Goal: Information Seeking & Learning: Find specific fact

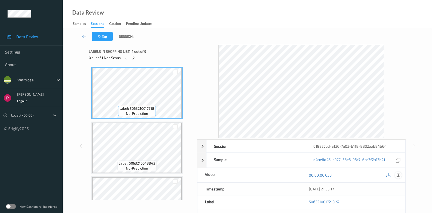
click at [400, 176] on icon at bounding box center [398, 175] width 5 height 5
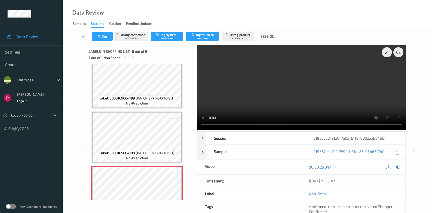
scroll to position [359, 0]
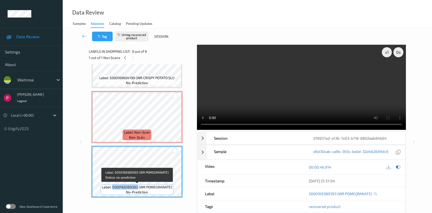
drag, startPoint x: 114, startPoint y: 188, endPoint x: 137, endPoint y: 188, distance: 23.3
click at [137, 188] on span "Label: 5000169389393 (WR POMEGRANATE)" at bounding box center [137, 186] width 70 height 5
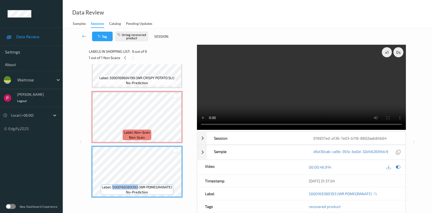
copy span "5000169389393"
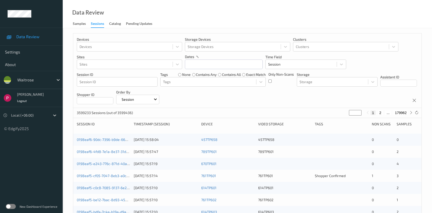
click at [94, 24] on div "Sessions" at bounding box center [97, 24] width 13 height 7
click at [105, 82] on div at bounding box center [116, 82] width 75 height 6
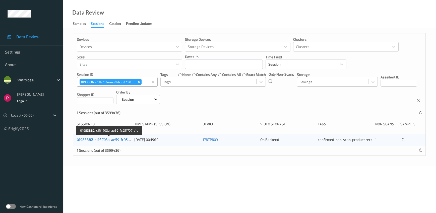
click at [105, 139] on link "01983882-c11f-703a-ae59-fc9517071a1c" at bounding box center [109, 139] width 65 height 4
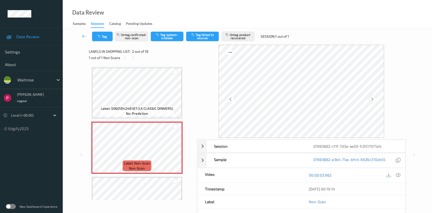
click at [373, 99] on icon at bounding box center [372, 99] width 4 height 5
click at [398, 176] on icon at bounding box center [398, 175] width 5 height 5
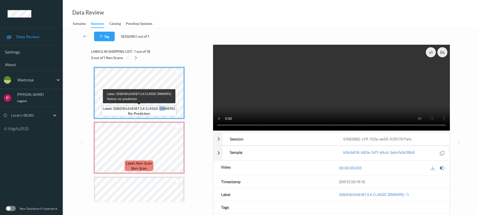
drag, startPoint x: 160, startPoint y: 109, endPoint x: 163, endPoint y: 110, distance: 2.8
click at [164, 110] on span "Label: 5060184246187 (LK CLASSIC DINNERS)" at bounding box center [139, 108] width 72 height 5
drag, startPoint x: 114, startPoint y: 109, endPoint x: 138, endPoint y: 109, distance: 24.6
click at [138, 109] on span "Label: 5060184246187 (LK CLASSIC DINNERS)" at bounding box center [139, 108] width 72 height 5
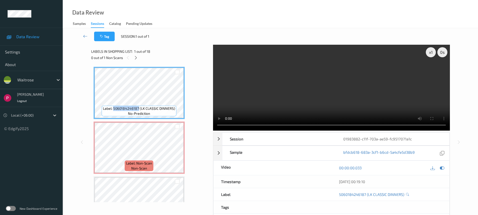
copy span "5060184246187"
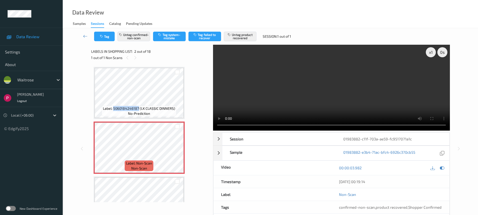
click at [98, 24] on div "Sessions" at bounding box center [97, 24] width 13 height 7
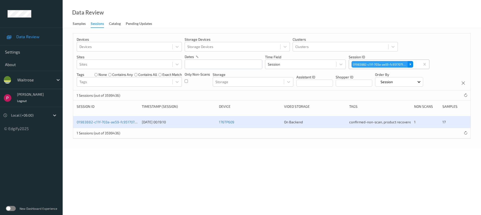
click at [411, 64] on icon "Remove 01983882-c11f-703a-ae59-fc9517071a1c" at bounding box center [411, 64] width 4 height 4
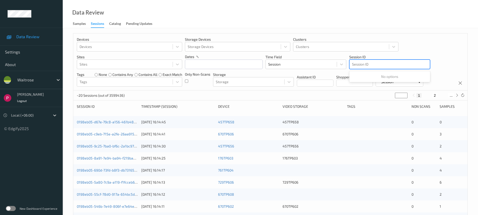
click at [375, 63] on div at bounding box center [389, 64] width 75 height 6
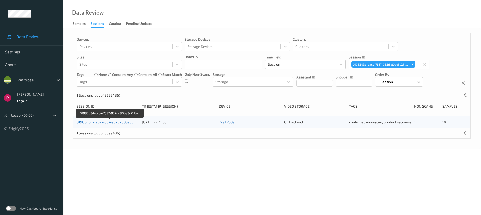
click at [118, 122] on link "01983d3d-caca-7657-932d-80be3c211baf" at bounding box center [110, 122] width 67 height 4
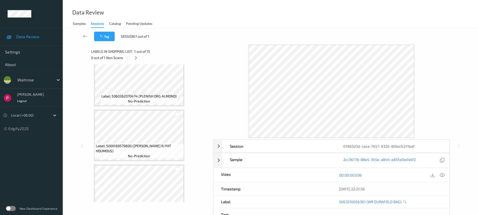
scroll to position [71, 0]
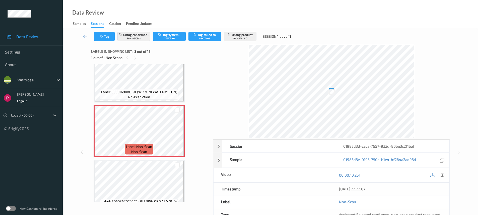
drag, startPoint x: 443, startPoint y: 174, endPoint x: 444, endPoint y: 167, distance: 7.2
click at [435, 174] on icon at bounding box center [442, 175] width 5 height 5
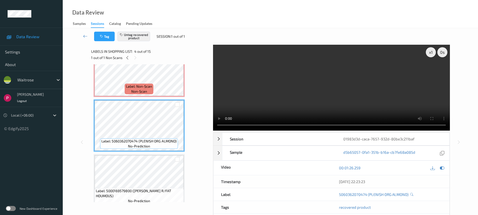
scroll to position [126, 0]
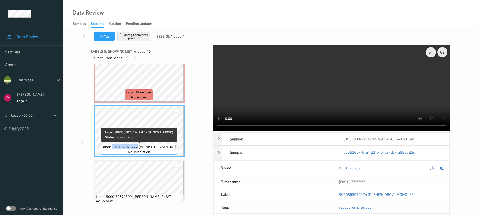
drag, startPoint x: 112, startPoint y: 147, endPoint x: 138, endPoint y: 147, distance: 25.8
click at [138, 147] on span "Label: 5060362070474 (PLENISH ORG ALMOND)" at bounding box center [138, 146] width 75 height 5
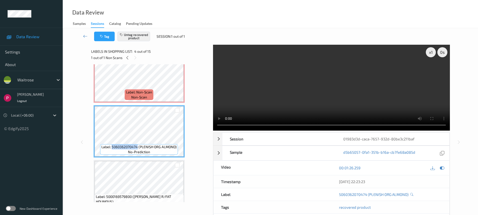
copy span "5060362070474"
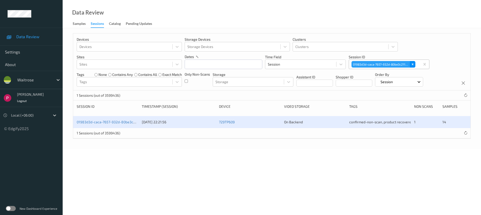
click at [413, 64] on icon "Remove 01983d3d-caca-7657-932d-80be3c211baf" at bounding box center [413, 64] width 4 height 4
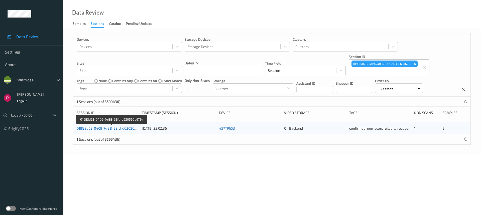
click at [116, 128] on link "01983d63-0409-7488-92fd-d630560e6724" at bounding box center [112, 128] width 70 height 4
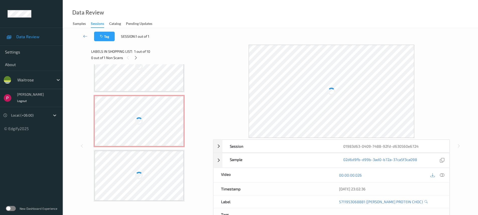
scroll to position [379, 0]
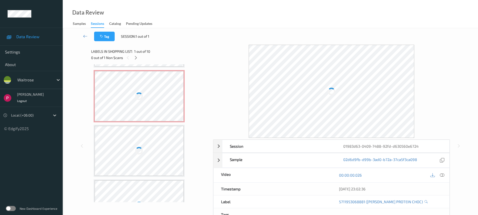
click at [153, 103] on div at bounding box center [139, 96] width 89 height 50
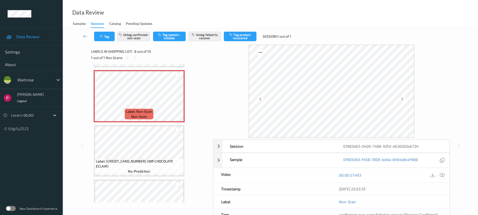
click at [435, 175] on icon at bounding box center [442, 175] width 5 height 5
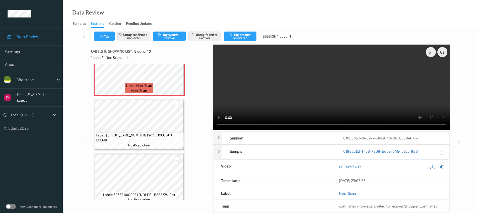
scroll to position [358, 0]
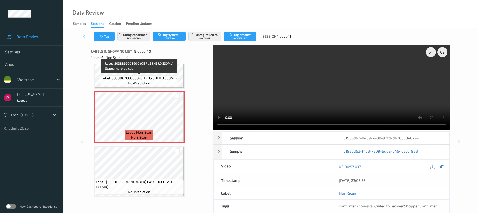
click at [162, 80] on span "Label: 5038862008600 (CITRUS SHEILD 330ML)" at bounding box center [138, 78] width 75 height 5
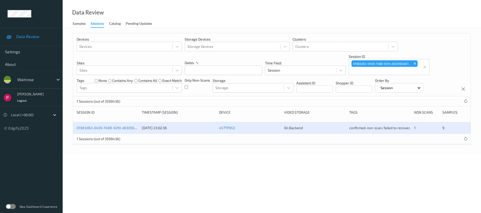
drag, startPoint x: 415, startPoint y: 63, endPoint x: 387, endPoint y: 70, distance: 28.8
click at [414, 63] on icon "Remove 01983d63-0409-7488-92fd-d630560e6724" at bounding box center [415, 64] width 4 height 4
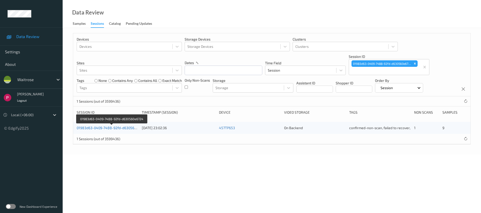
click at [114, 129] on link "01983d63-0409-7488-92fd-d630560e6724" at bounding box center [112, 128] width 70 height 4
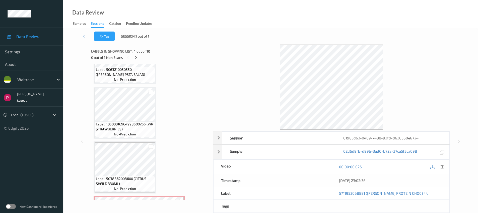
scroll to position [356, 0]
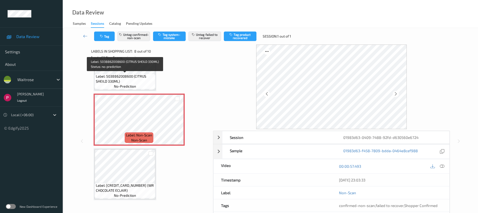
click at [143, 83] on span "Label: 5038862008600 (CITRUS SHEILD 330ML)" at bounding box center [125, 79] width 58 height 10
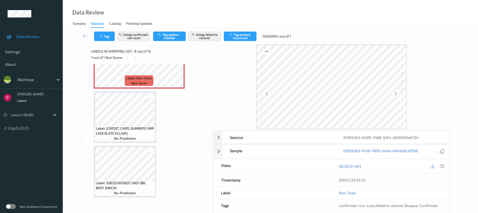
scroll to position [306, 0]
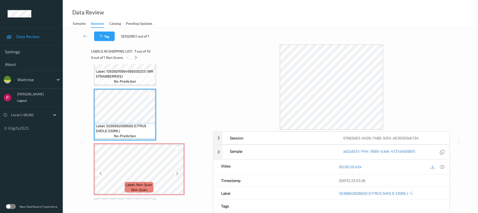
click at [176, 172] on icon at bounding box center [177, 174] width 4 height 5
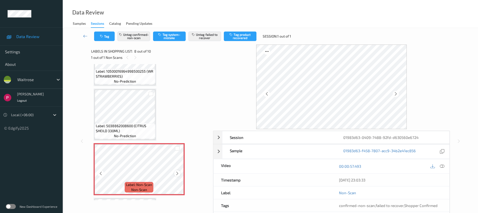
click at [177, 172] on icon at bounding box center [177, 174] width 4 height 5
click at [177, 173] on icon at bounding box center [177, 174] width 4 height 5
click at [177, 174] on icon at bounding box center [177, 174] width 4 height 5
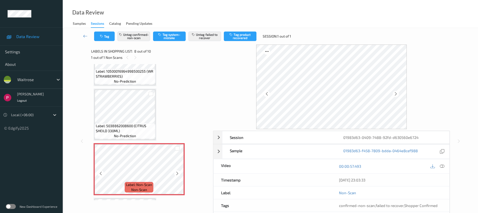
click at [177, 174] on icon at bounding box center [177, 174] width 4 height 5
click at [178, 174] on icon at bounding box center [177, 174] width 4 height 5
click at [178, 175] on icon at bounding box center [177, 174] width 4 height 5
click at [178, 176] on icon at bounding box center [177, 174] width 4 height 5
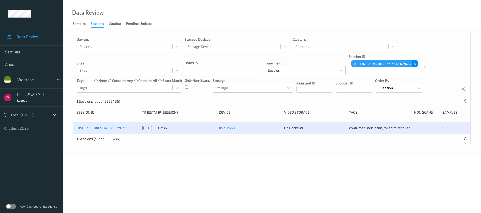
click at [416, 62] on icon "Remove 01983d63-0409-7488-92fd-d630560e6724" at bounding box center [415, 64] width 4 height 4
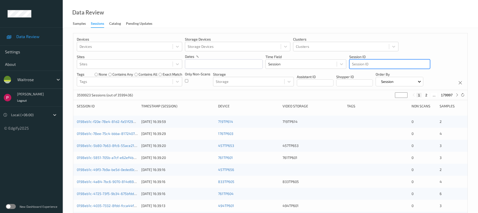
click at [383, 62] on div at bounding box center [389, 64] width 75 height 6
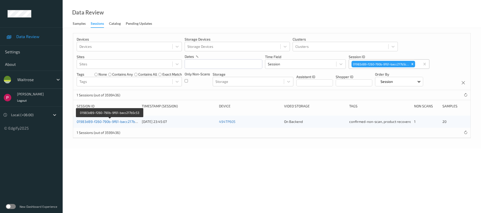
click at [117, 123] on link "01983d89-f260-790b-9f61-bacc217b5c53" at bounding box center [110, 122] width 66 height 4
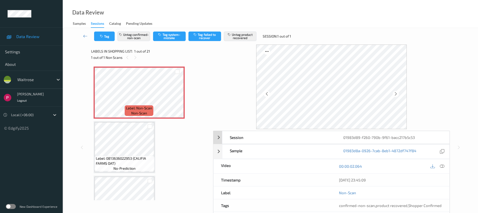
click at [249, 140] on div "Session" at bounding box center [278, 137] width 113 height 13
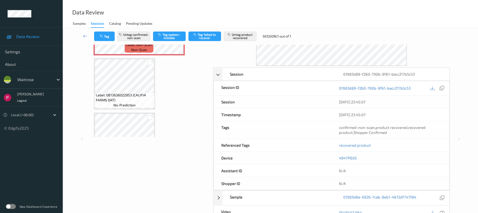
scroll to position [107, 0]
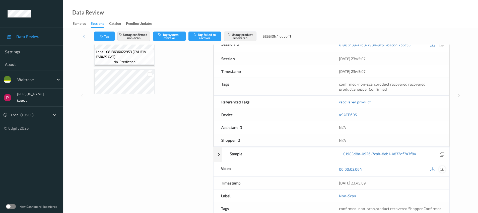
click at [435, 169] on icon at bounding box center [442, 169] width 5 height 5
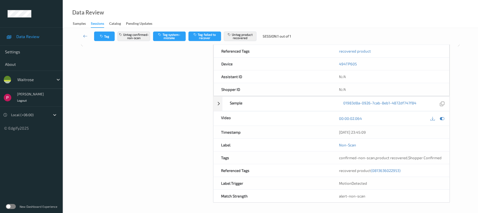
scroll to position [0, 0]
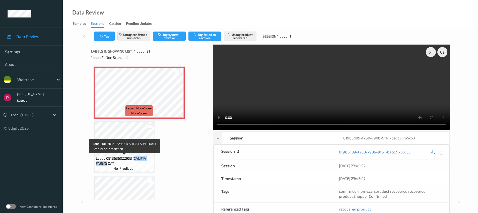
drag, startPoint x: 134, startPoint y: 159, endPoint x: 106, endPoint y: 162, distance: 28.0
click at [106, 162] on span "Label: 0813636022953 (CALIFIA FARMS OAT)" at bounding box center [124, 161] width 57 height 10
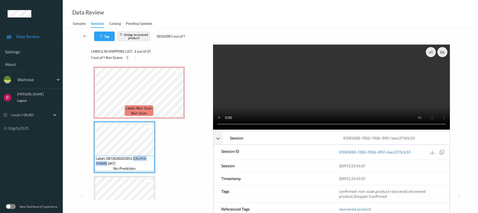
copy span "CALIFIA FARMS"
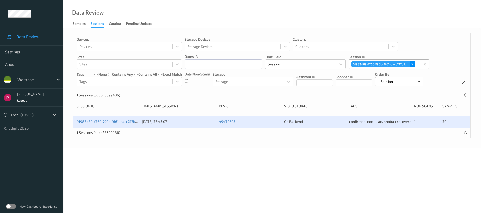
click at [413, 63] on icon "Remove 01983d89-f260-790b-9f61-bacc217b5c53" at bounding box center [413, 64] width 2 height 2
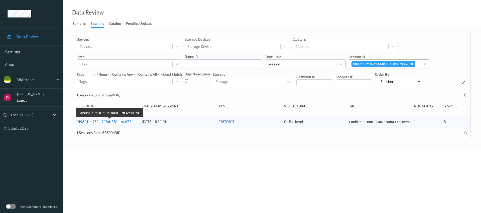
click at [114, 121] on link "0198411c-769b-748d-881d-4cff32d799ea" at bounding box center [110, 122] width 67 height 4
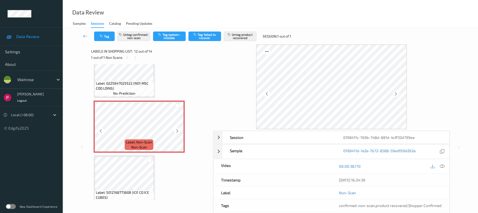
scroll to position [559, 0]
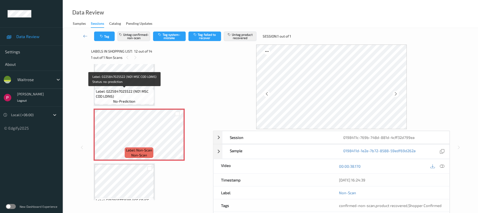
click at [132, 92] on span "Label: 0225847025522 (NO1 MSC COD LOINS)" at bounding box center [124, 94] width 57 height 10
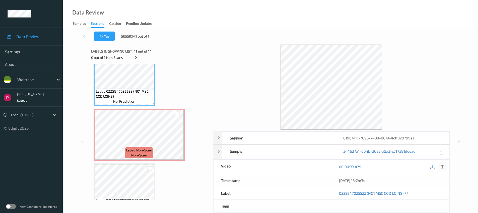
click at [435, 167] on icon at bounding box center [442, 167] width 5 height 5
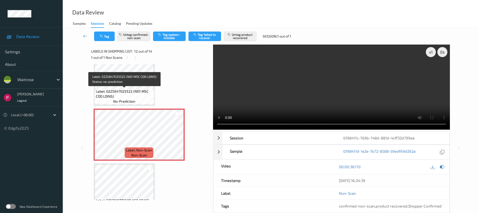
click at [129, 92] on span "Label: 0225847025522 (NO1 MSC COD LOINS)" at bounding box center [124, 94] width 57 height 10
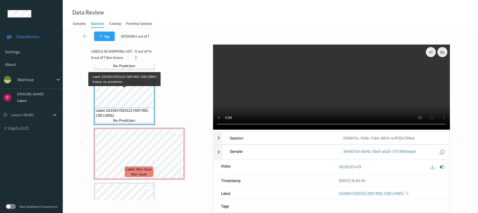
scroll to position [514, 0]
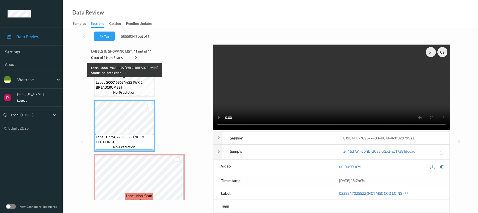
click at [131, 81] on span "Label: 5000169634455 (WR CI BREADCRUMBS)" at bounding box center [124, 85] width 57 height 10
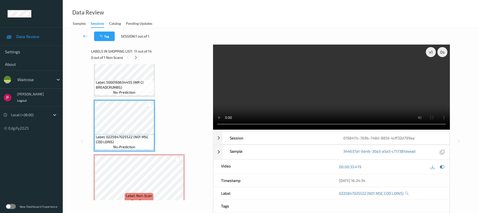
click at [136, 91] on div "Label: 5000169634455 (WR CI BREADCRUMBS) no-prediction" at bounding box center [124, 88] width 59 height 16
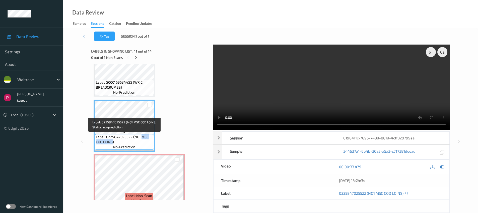
drag, startPoint x: 141, startPoint y: 137, endPoint x: 113, endPoint y: 142, distance: 29.0
click at [112, 142] on span "Label: 0225847025522 (NO1 MSC COD LOINS)" at bounding box center [124, 140] width 57 height 10
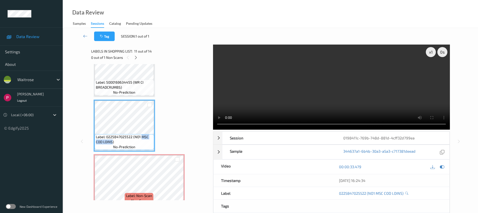
copy span "MSC COD LOINS"
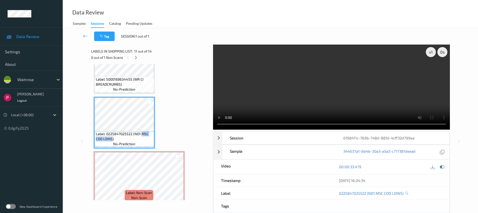
scroll to position [621, 0]
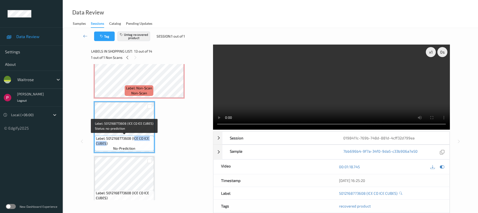
drag, startPoint x: 134, startPoint y: 139, endPoint x: 106, endPoint y: 145, distance: 28.2
click at [106, 145] on span "Label: 5012168773608 (ICE CO ICE CUBES)" at bounding box center [124, 141] width 57 height 10
copy span "CE CO ICE CUBES"
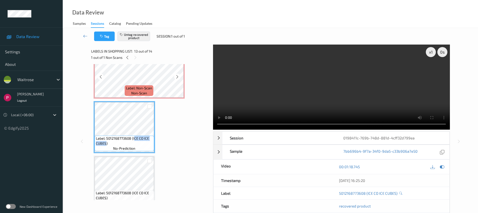
scroll to position [572, 0]
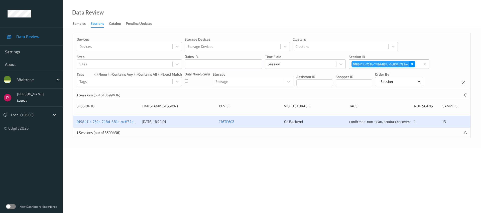
drag, startPoint x: 412, startPoint y: 64, endPoint x: 409, endPoint y: 64, distance: 3.3
click at [412, 64] on icon "Remove 0198411c-769b-748d-881d-4cff32d799ea" at bounding box center [413, 64] width 4 height 4
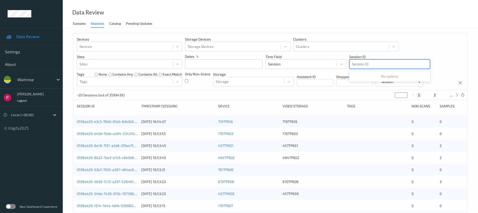
click at [374, 63] on div at bounding box center [389, 64] width 75 height 6
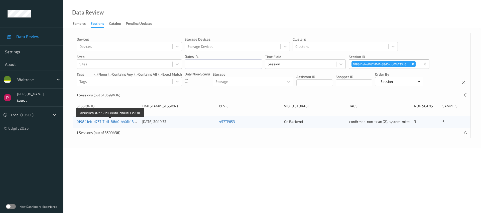
click at [127, 124] on link "019841eb-d767-71d1-88d0-bb01b133b338" at bounding box center [110, 122] width 67 height 4
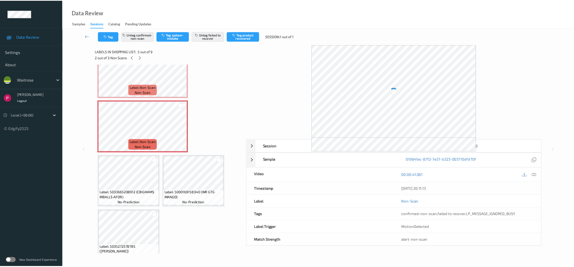
scroll to position [58, 0]
